Goal: Task Accomplishment & Management: Complete application form

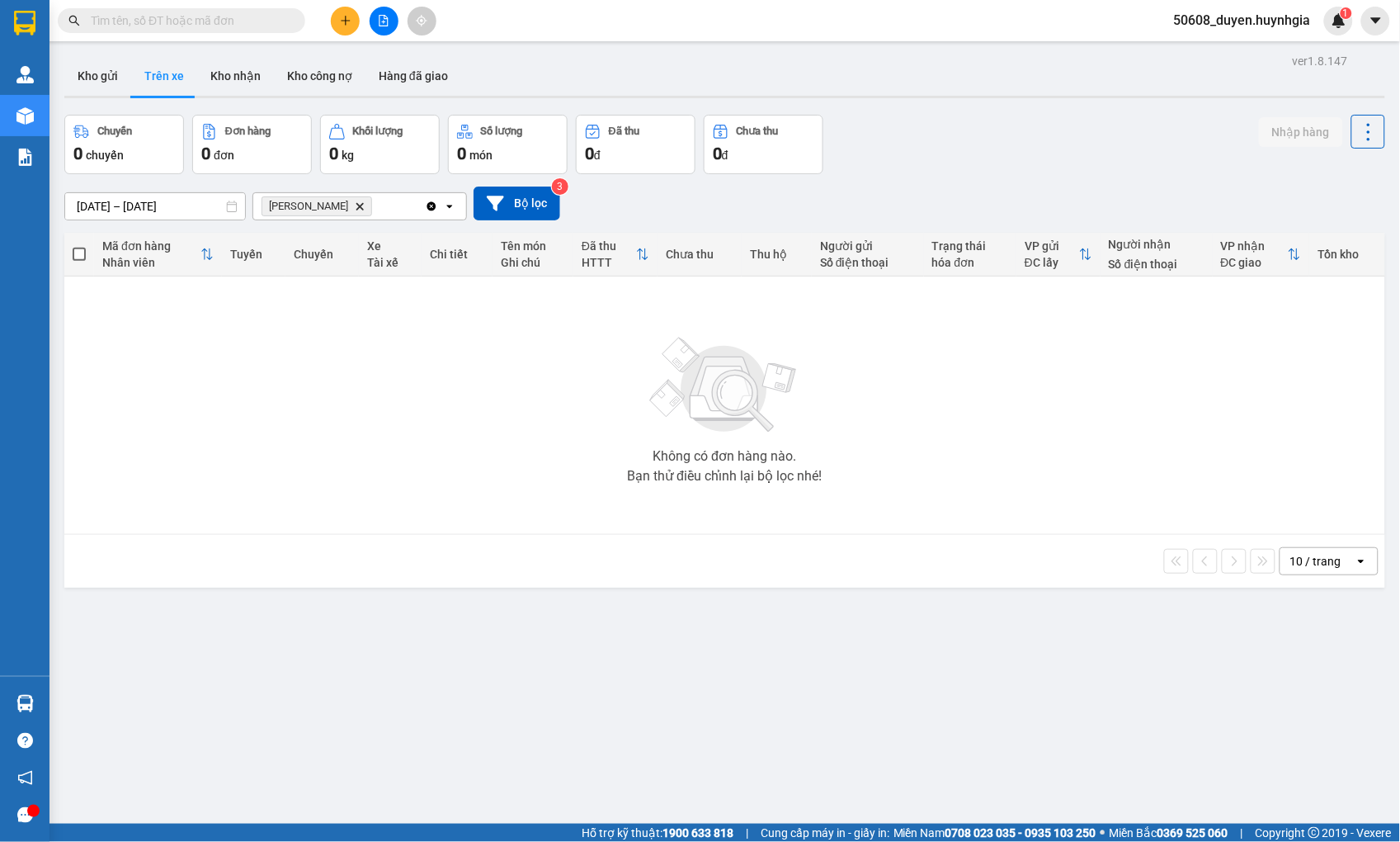
click at [346, 15] on icon "plus" at bounding box center [345, 21] width 11 height 11
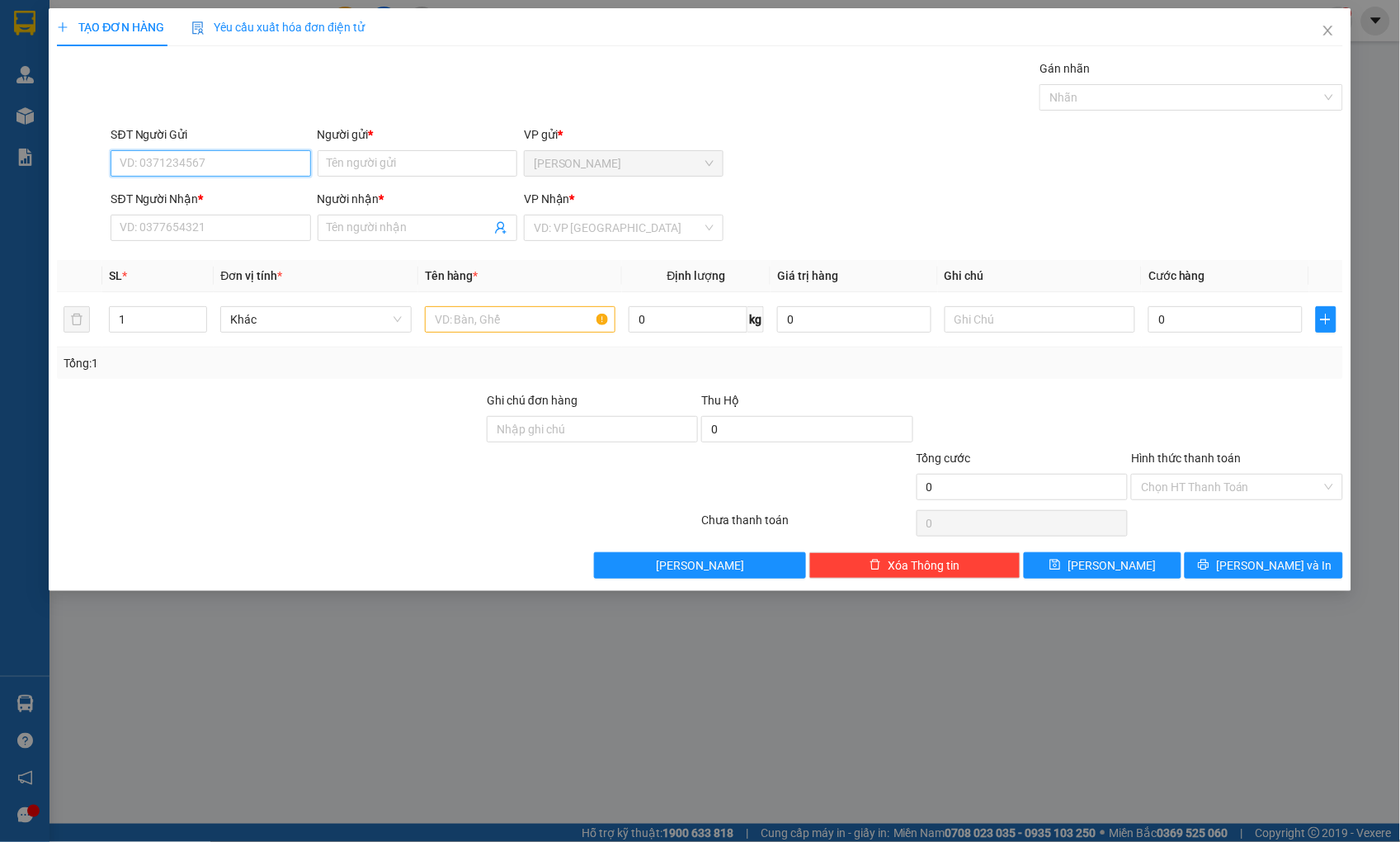
click at [257, 174] on input "SĐT Người Gửi" at bounding box center [210, 163] width 200 height 26
click at [137, 191] on div "0335135399 - LÂM" at bounding box center [211, 196] width 180 height 18
type input "0335135399"
type input "LÂM"
type input "0335135399"
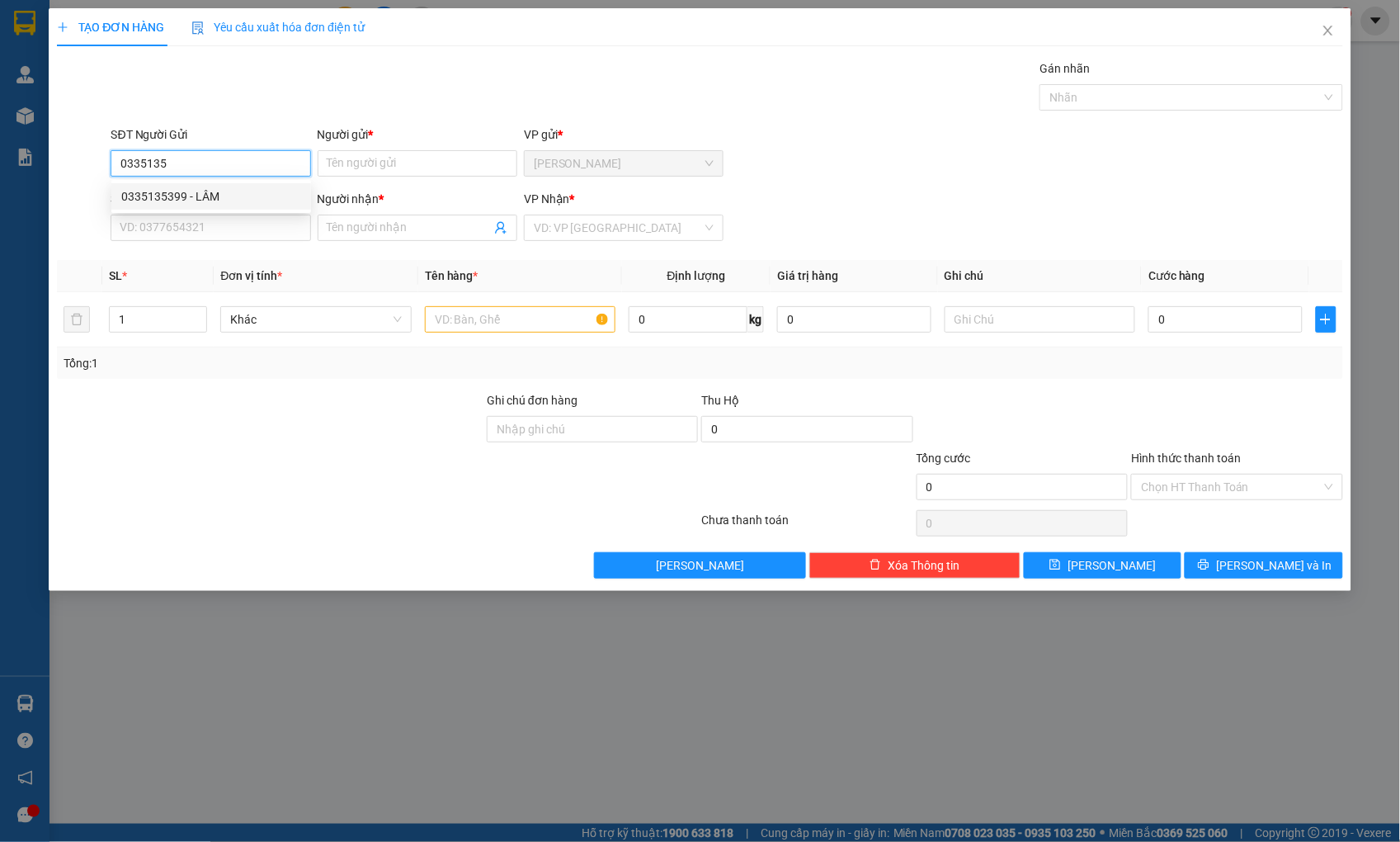
type input "LÂM"
type input "0335135399"
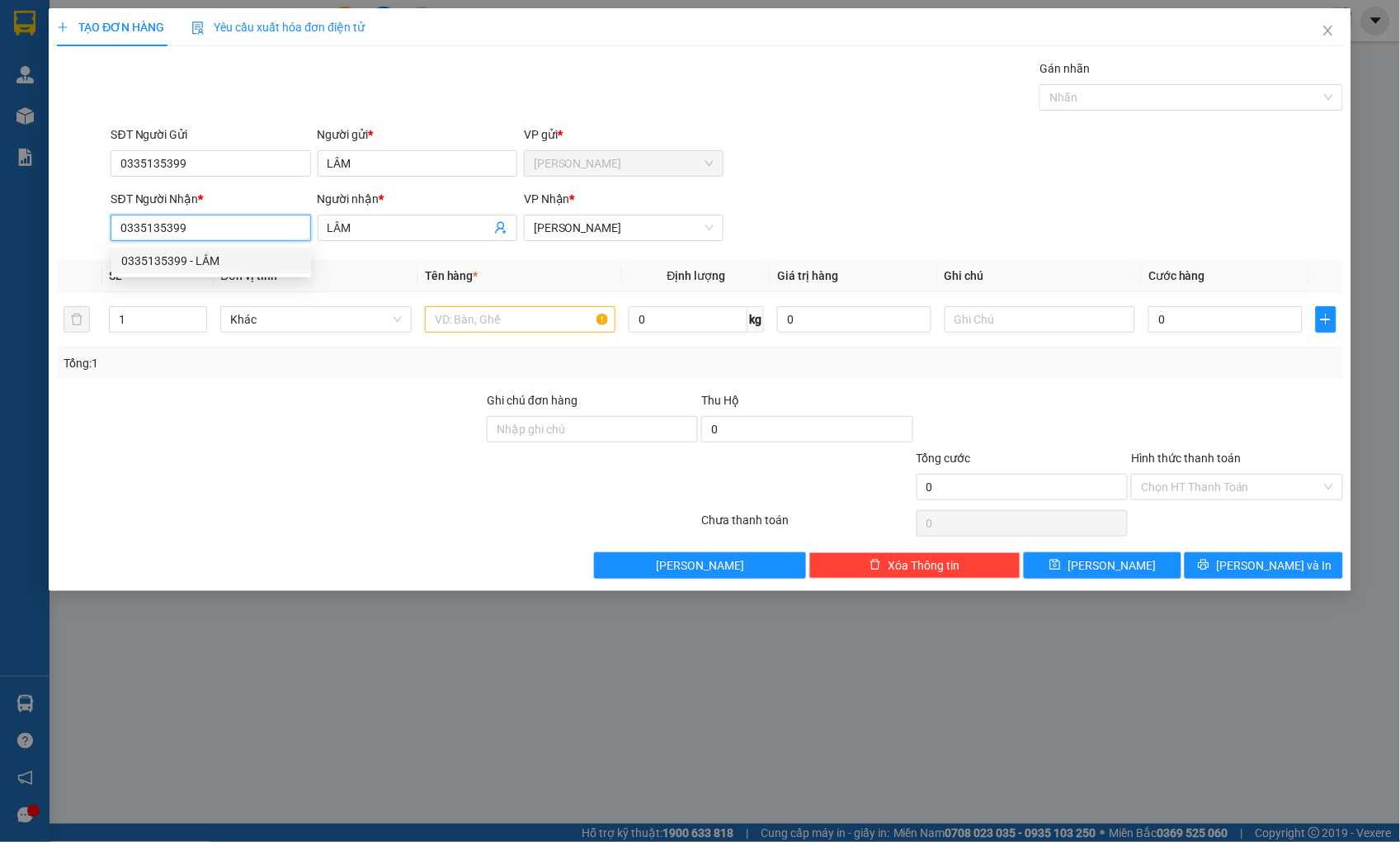
drag, startPoint x: 239, startPoint y: 237, endPoint x: 84, endPoint y: 242, distance: 155.1
click at [84, 242] on div "SĐT Người Nhận * 0335135399 Người nhận * LÂM VP Nhận * [PERSON_NAME]" at bounding box center [699, 219] width 1288 height 58
type input "0963100100"
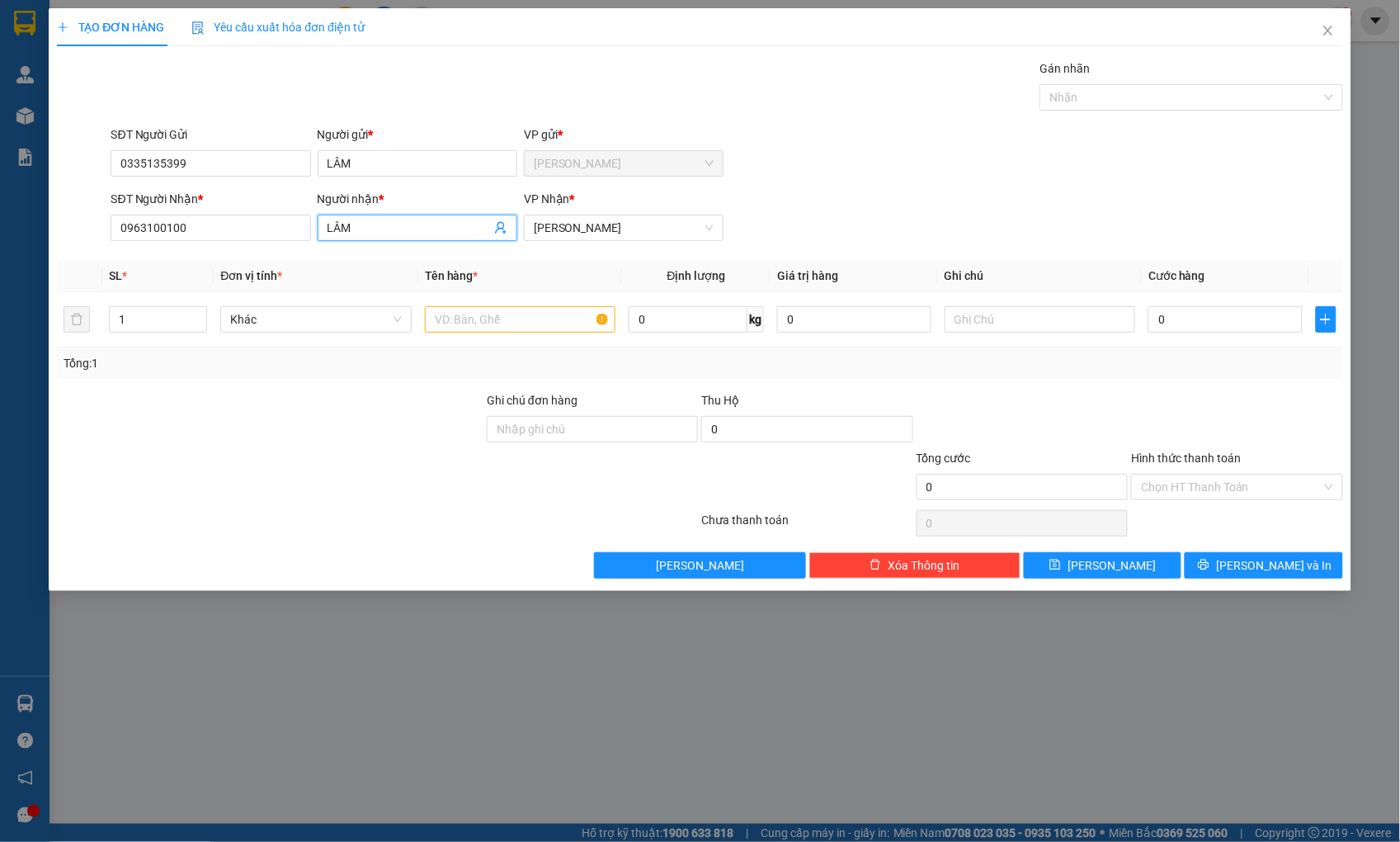
drag, startPoint x: 353, startPoint y: 227, endPoint x: 320, endPoint y: 229, distance: 33.1
click at [320, 229] on span "LÂM" at bounding box center [418, 228] width 200 height 26
type input "c"
click at [611, 226] on span "[PERSON_NAME]" at bounding box center [624, 227] width 180 height 24
type input "CTY [PERSON_NAME]"
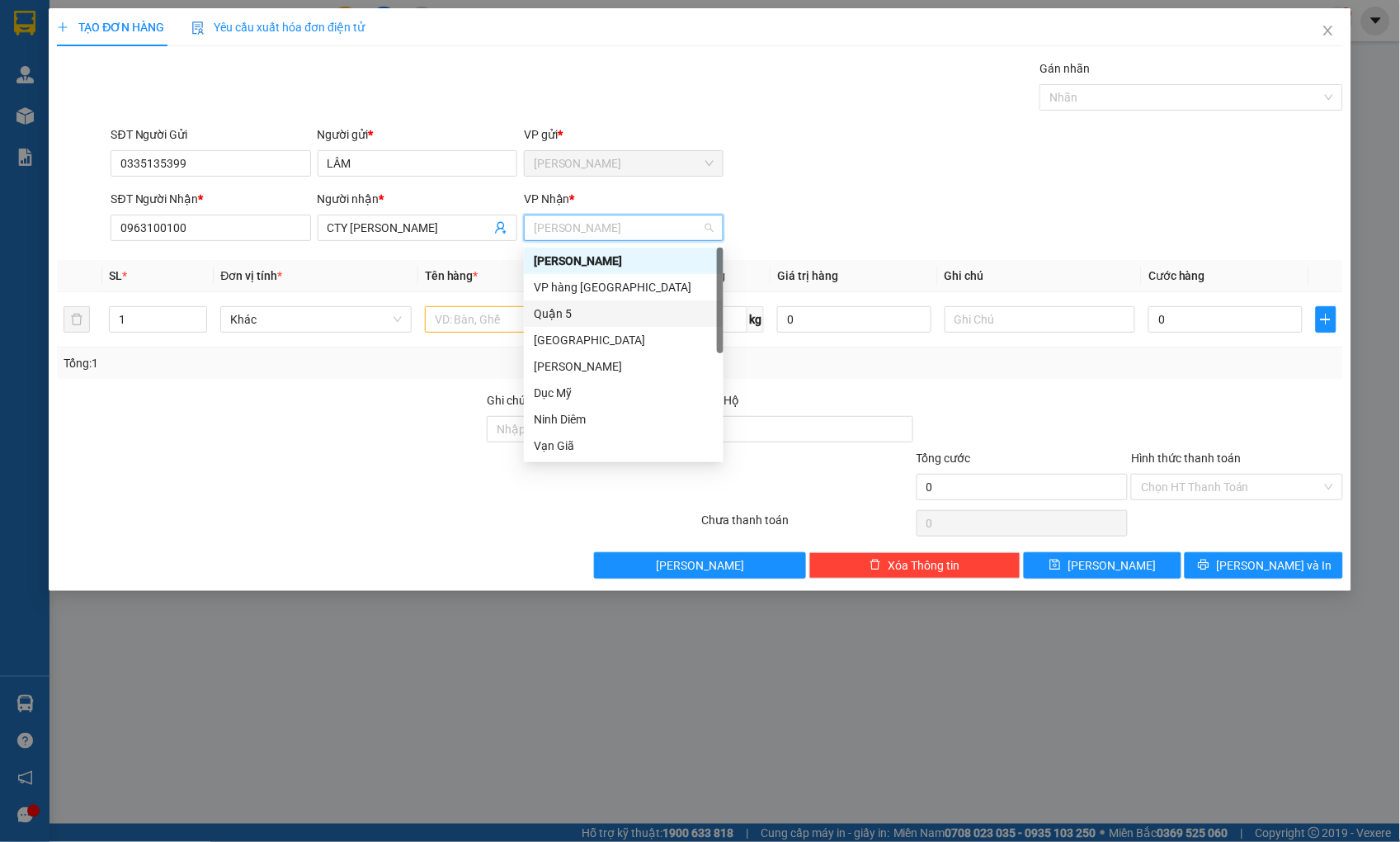
click at [591, 317] on div "Quận 5" at bounding box center [624, 313] width 180 height 18
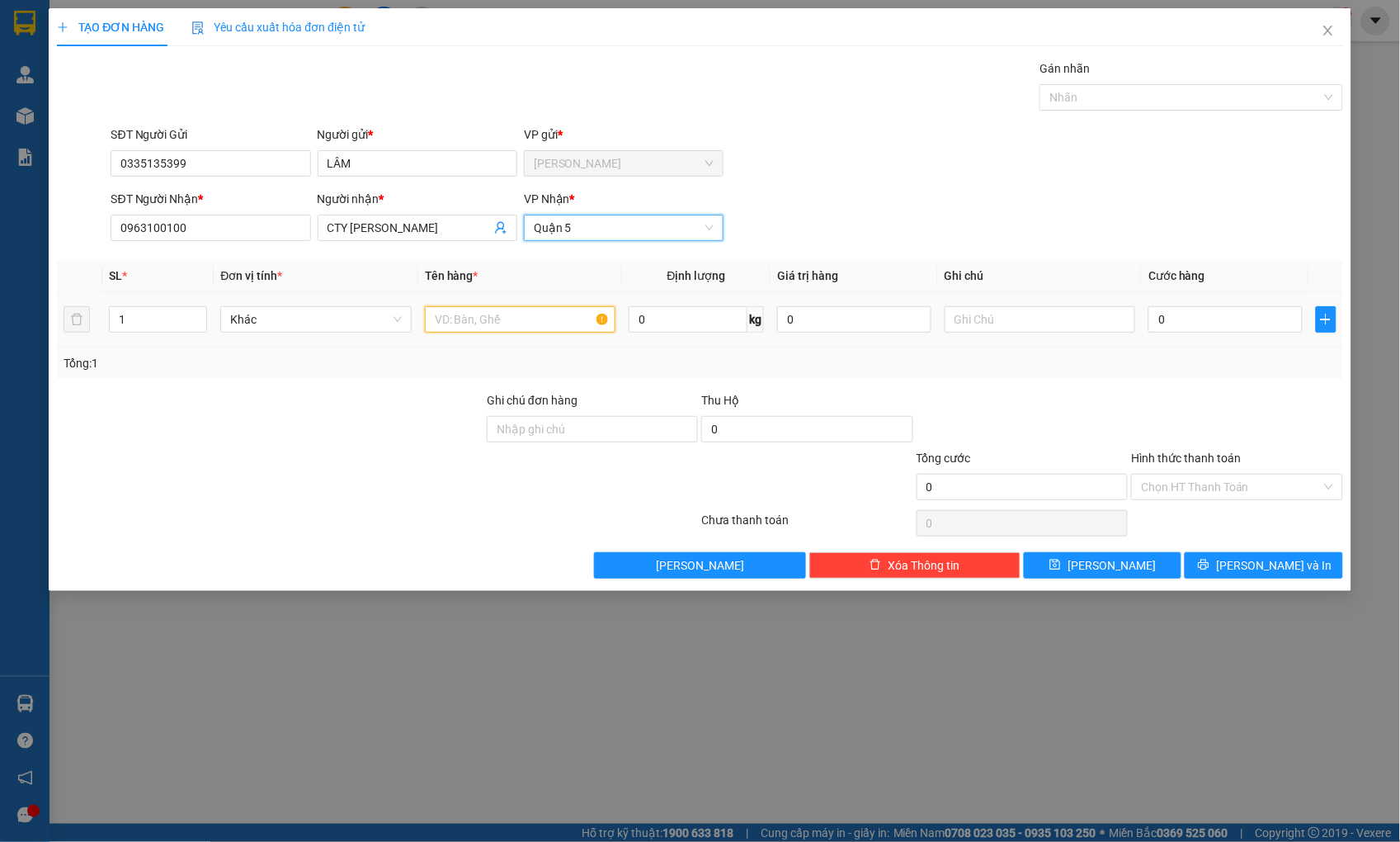
click at [518, 325] on input "text" at bounding box center [520, 319] width 190 height 26
type input "HỘP"
click at [1205, 320] on input "0" at bounding box center [1225, 319] width 154 height 26
type input "2"
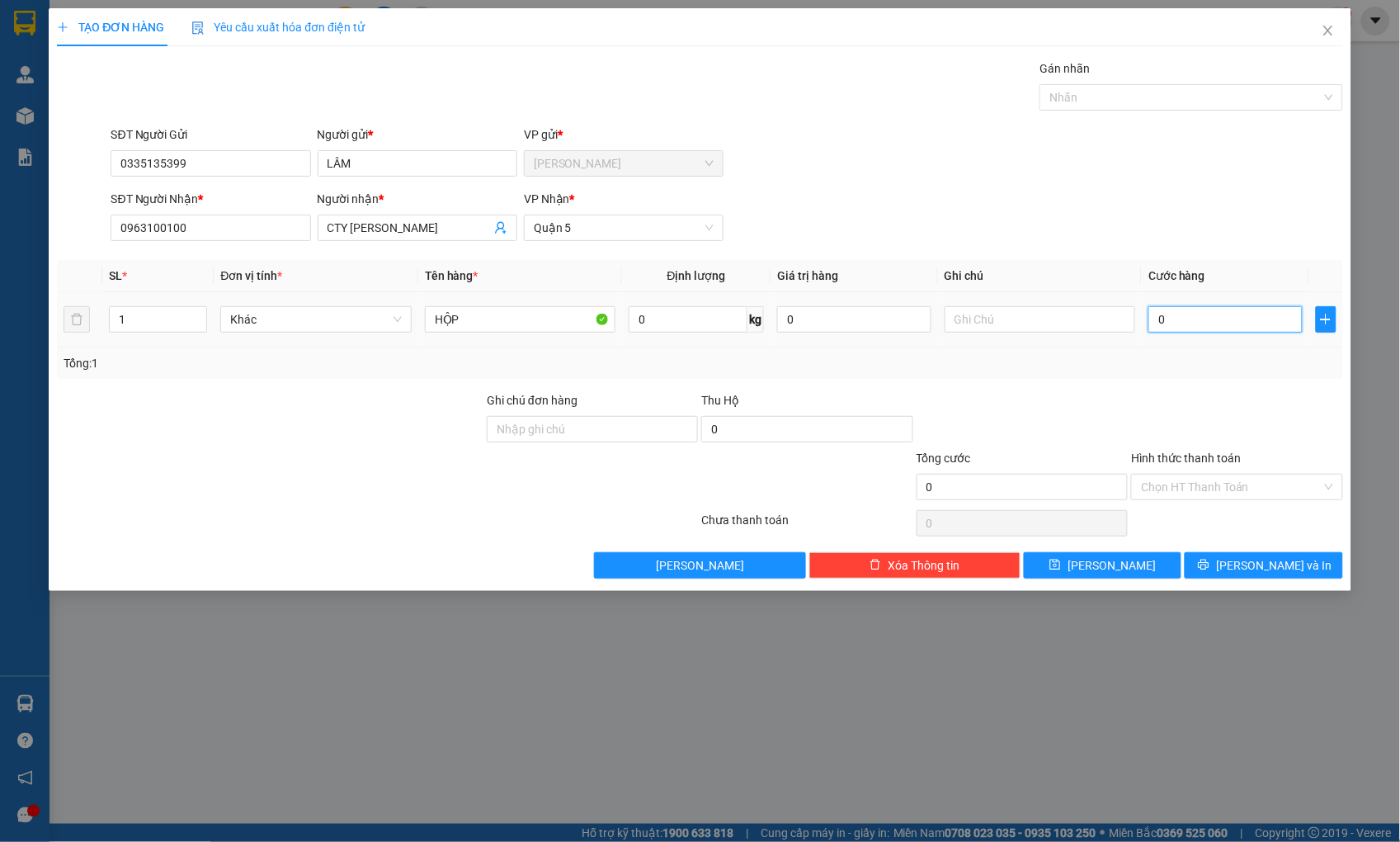
type input "2"
type input "20"
type input "20.000"
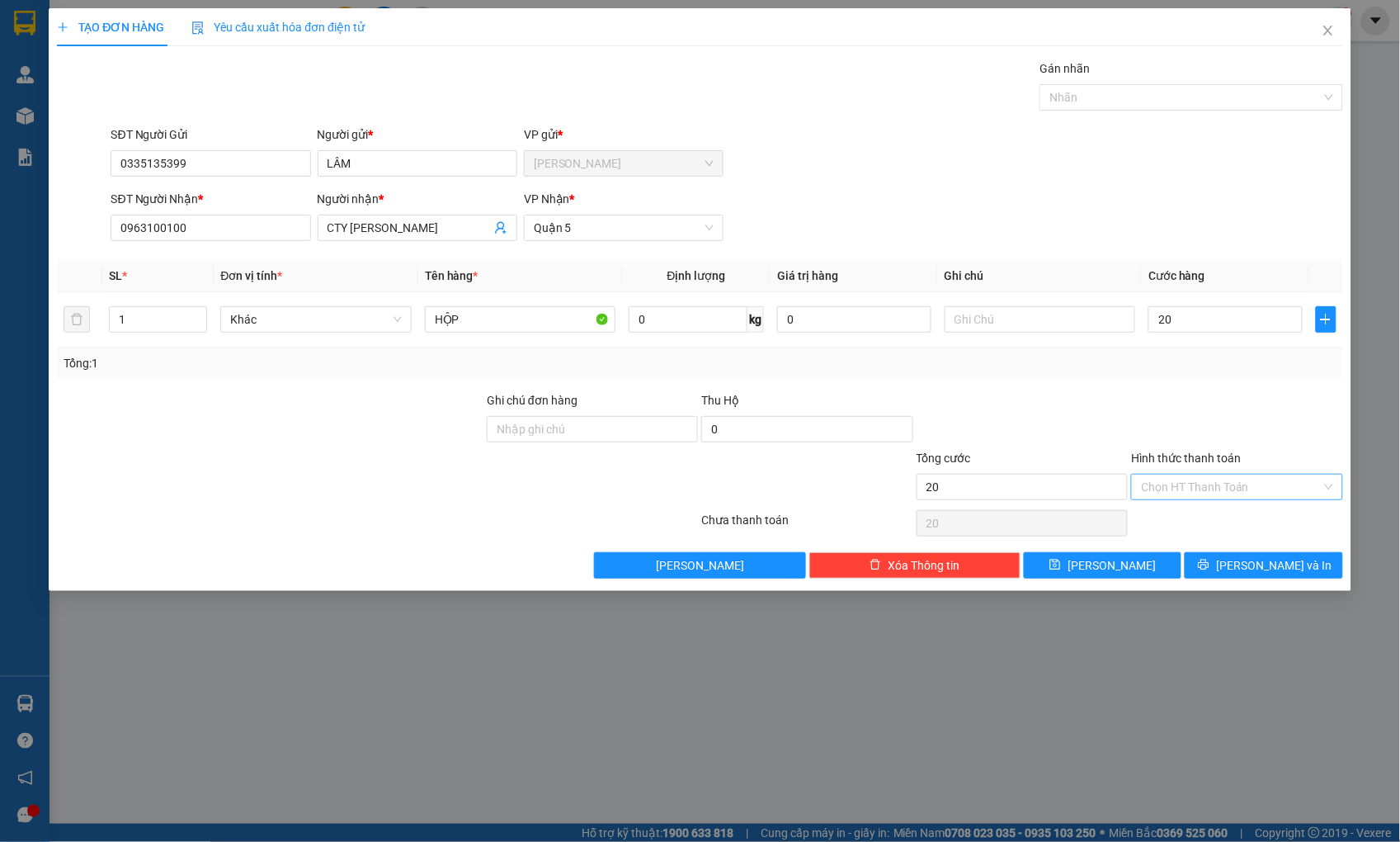
type input "20.000"
click at [1213, 497] on input "Hình thức thanh toán" at bounding box center [1231, 487] width 180 height 24
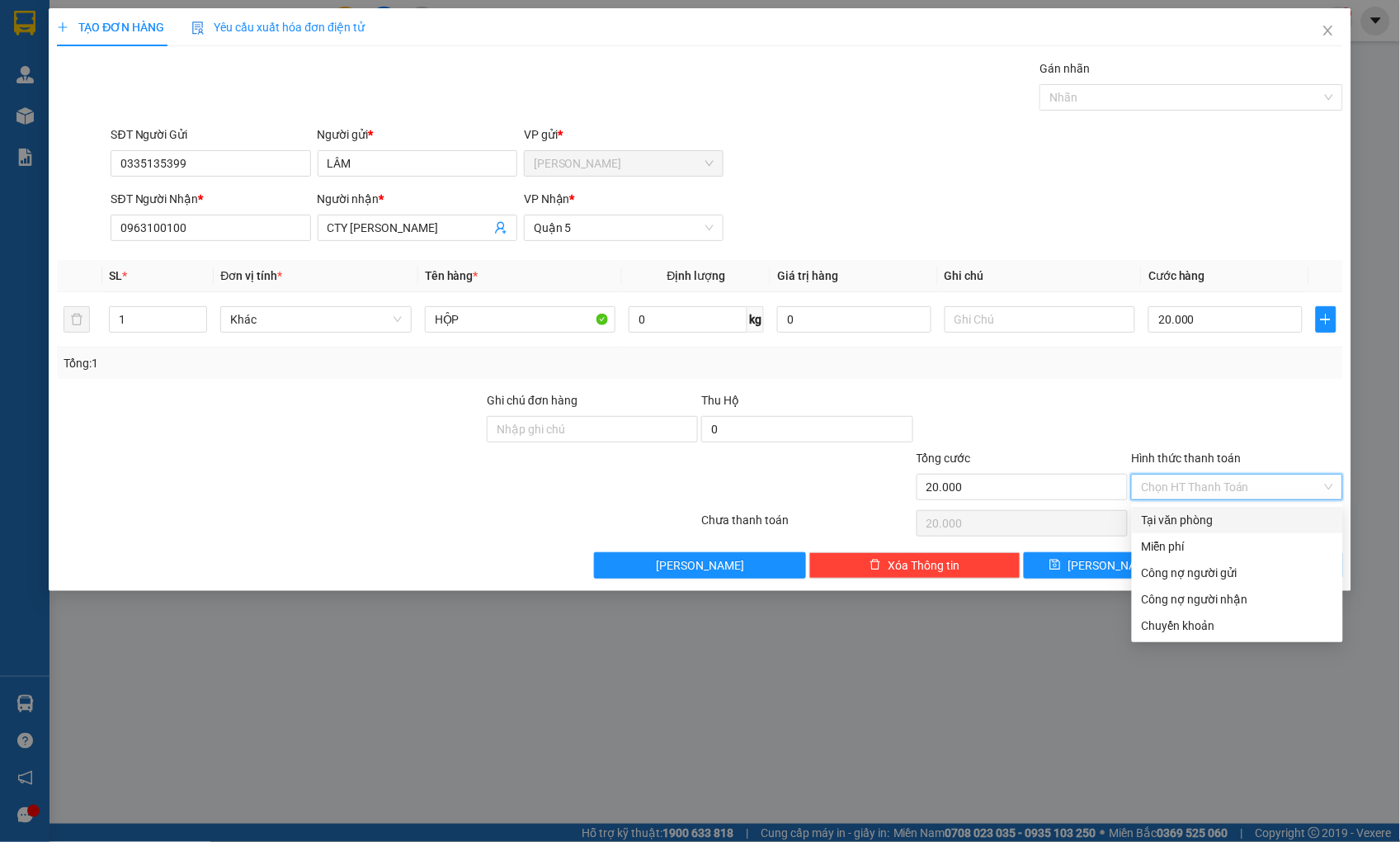
click at [1200, 517] on div "Tại văn phòng" at bounding box center [1238, 519] width 191 height 18
type input "0"
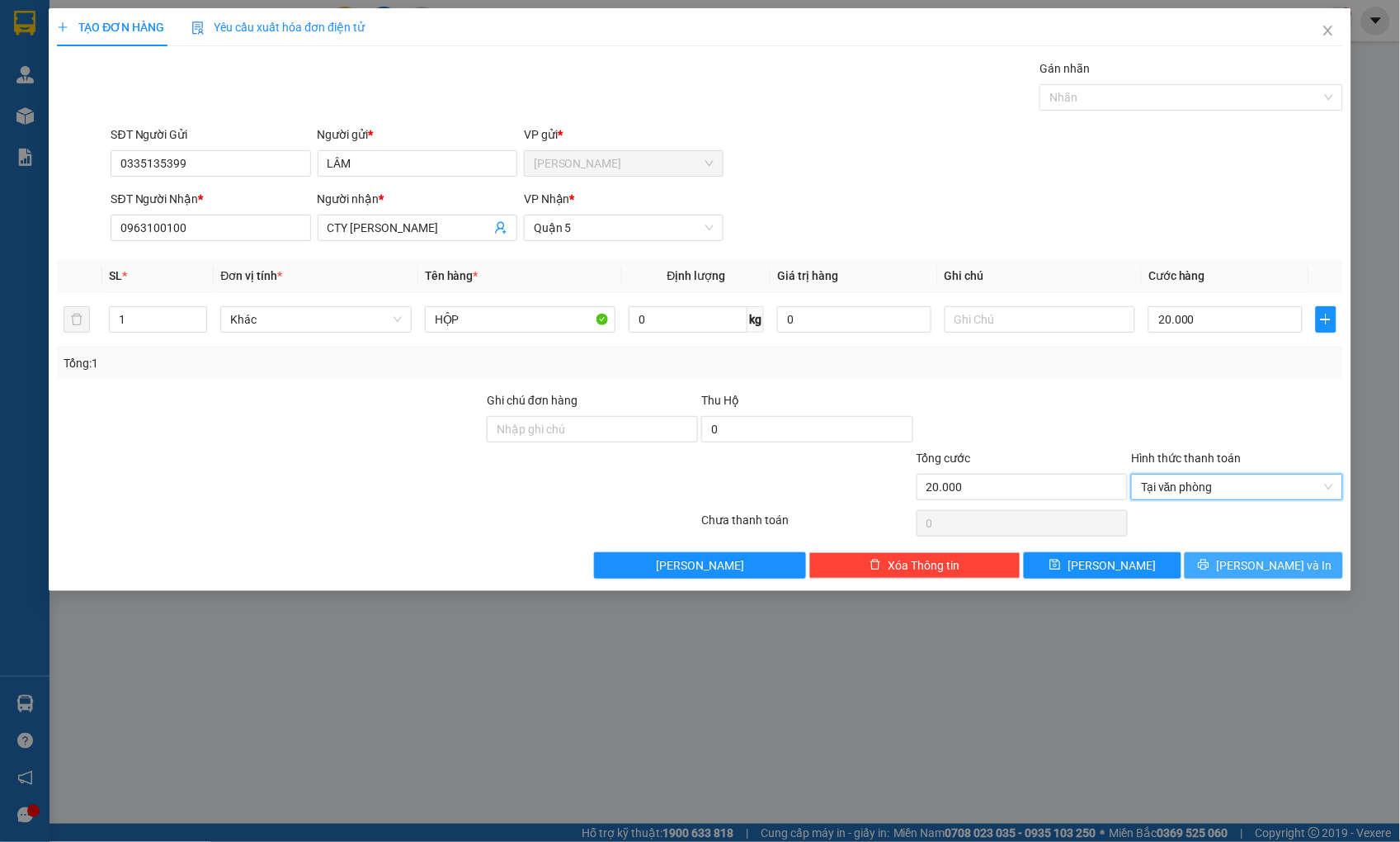
click at [1206, 557] on button "[PERSON_NAME] và In" at bounding box center [1264, 565] width 158 height 26
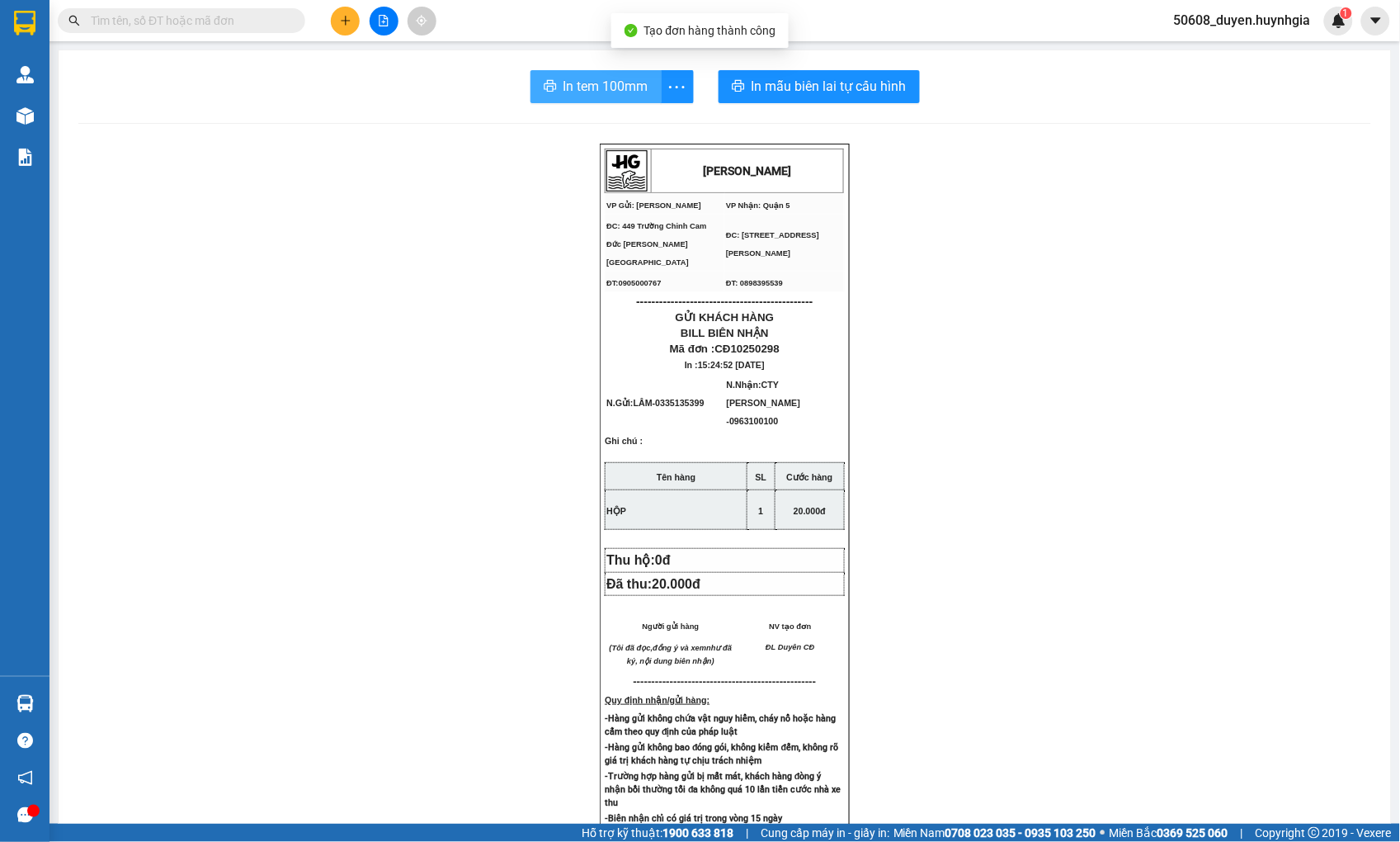
click at [532, 78] on button "In tem 100mm" at bounding box center [596, 86] width 131 height 33
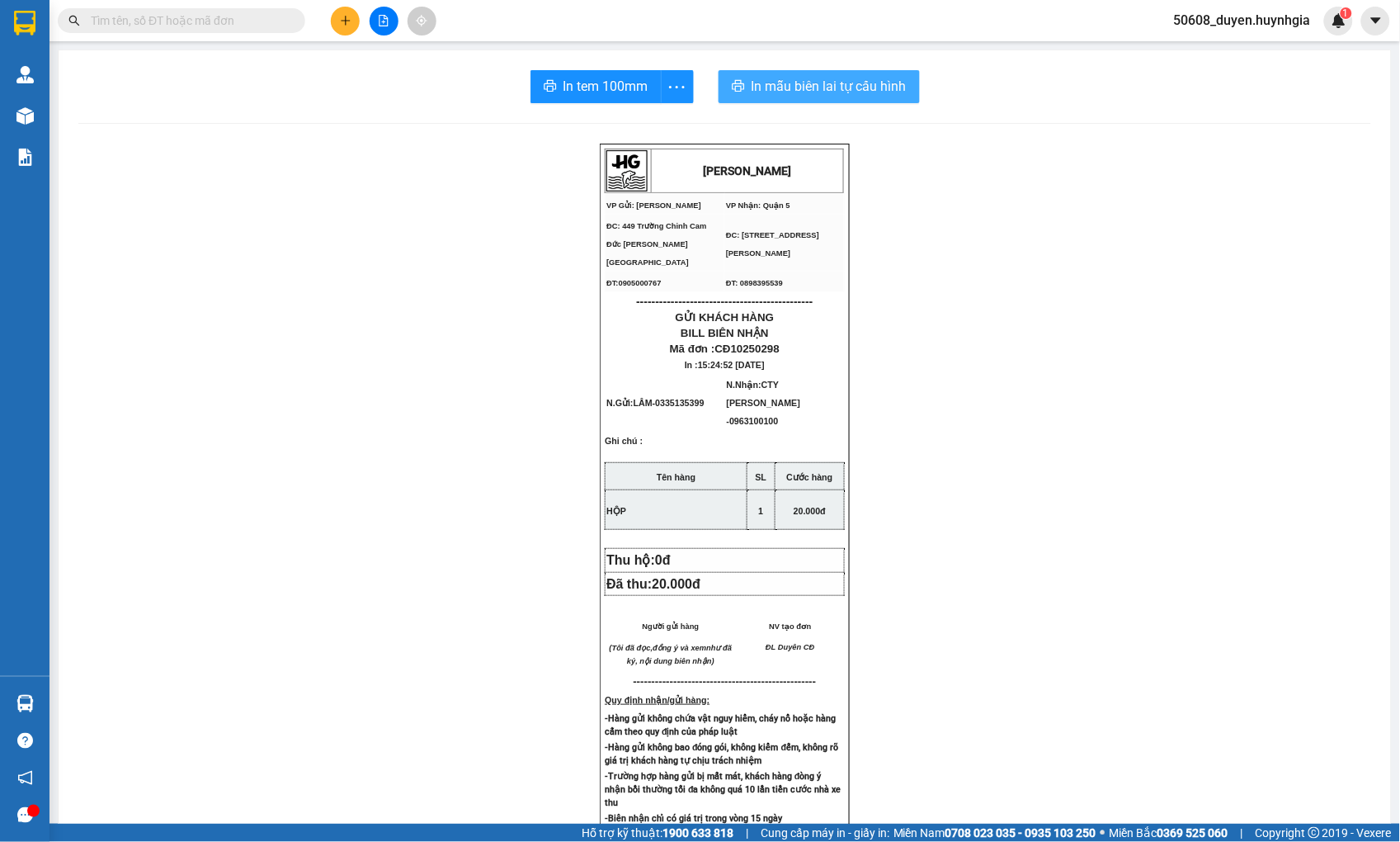
click at [781, 76] on span "In mẫu biên lai tự cấu hình" at bounding box center [829, 86] width 155 height 21
click at [292, 376] on div "[PERSON_NAME] VP Gửi: Cam Đức VP Nhận: Quận 5 ĐC: 449 Trường Chinh Cam Đức [G…" at bounding box center [725, 705] width 1293 height 1123
